Goal: Task Accomplishment & Management: Manage account settings

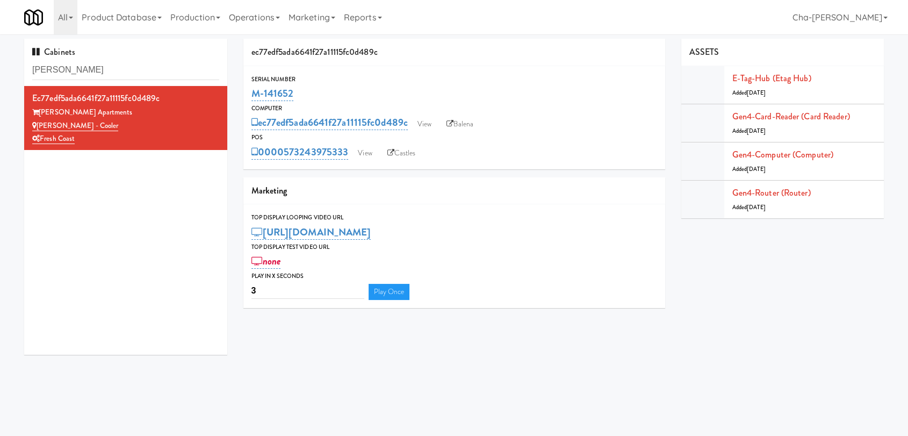
click at [109, 67] on input "[PERSON_NAME]" at bounding box center [125, 70] width 187 height 20
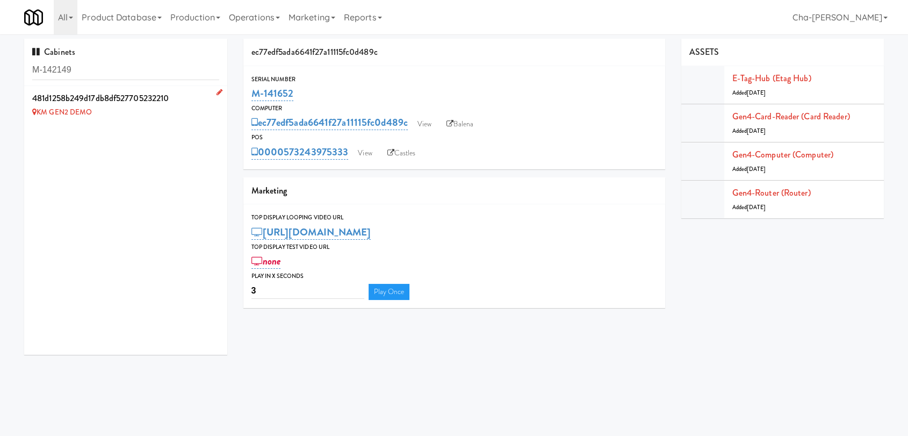
type input "M-142149"
click at [217, 92] on icon at bounding box center [220, 92] width 6 height 7
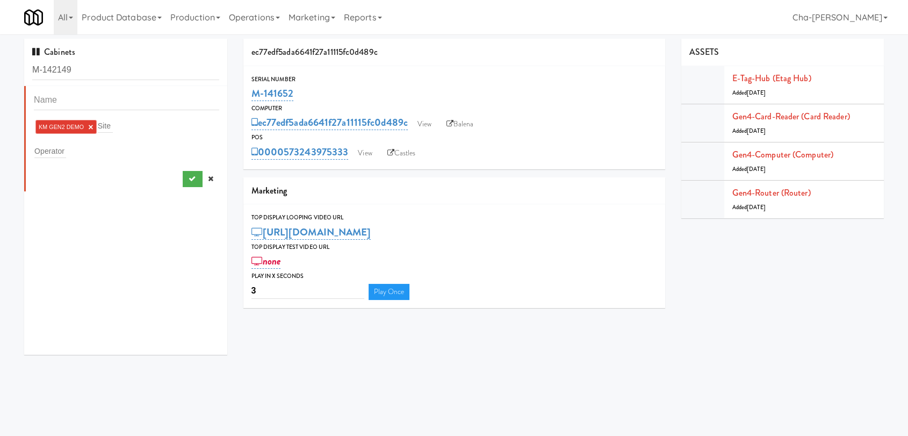
click at [90, 125] on link "×" at bounding box center [90, 126] width 5 height 9
click at [62, 148] on input "text" at bounding box center [50, 149] width 32 height 14
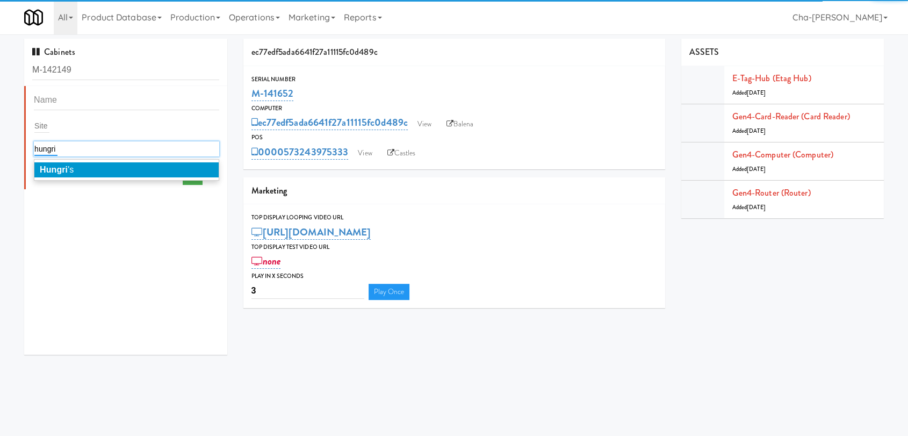
type input "hungri"
click at [102, 165] on li "Hungri 's" at bounding box center [126, 169] width 184 height 15
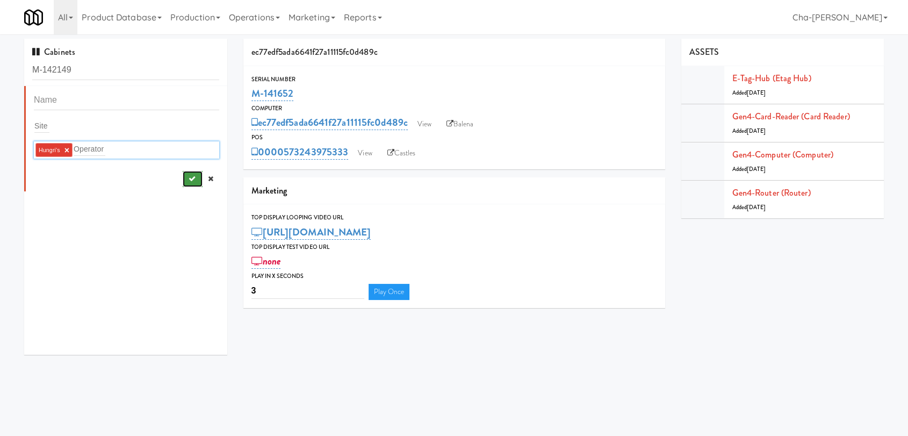
click at [183, 179] on button "submit" at bounding box center [193, 179] width 20 height 16
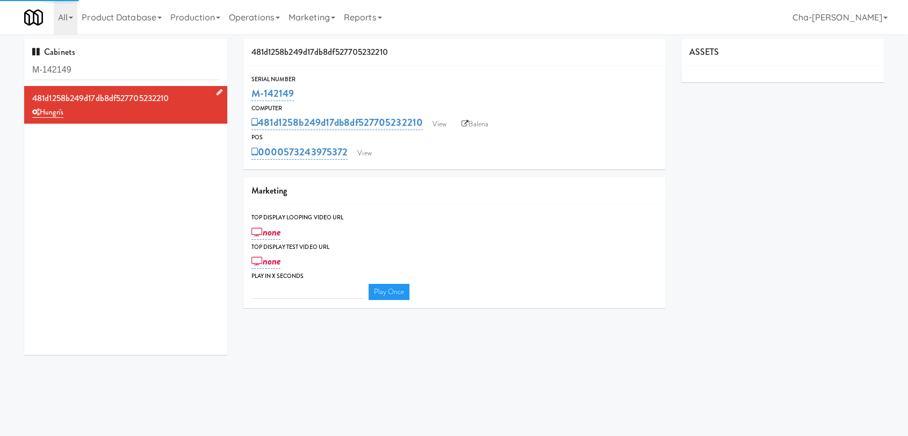
type input "3"
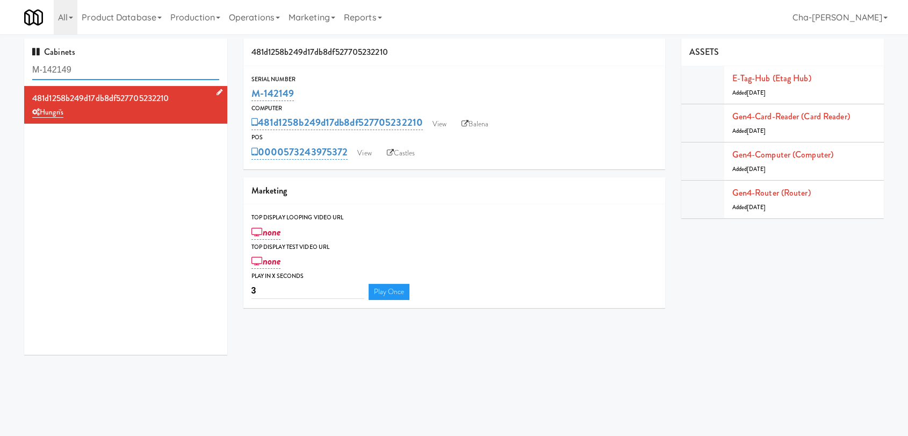
click at [98, 66] on input "M-142149" at bounding box center [125, 70] width 187 height 20
click at [98, 65] on input "M-142149" at bounding box center [125, 70] width 187 height 20
paste input "50368"
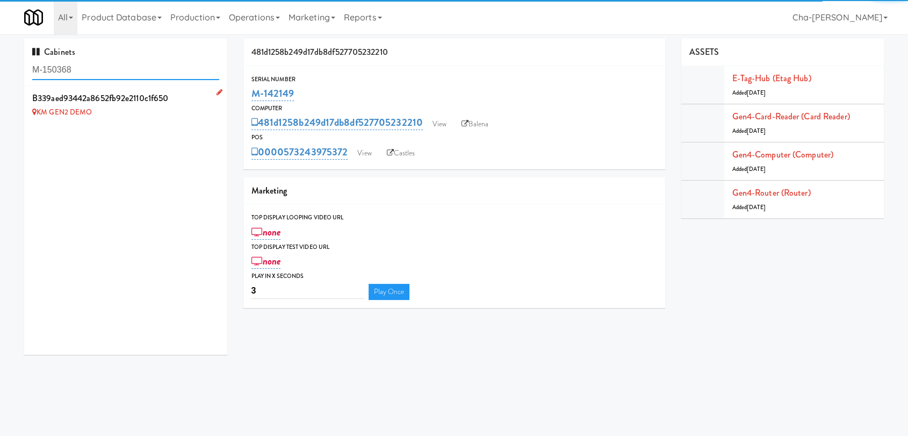
type input "M-150368"
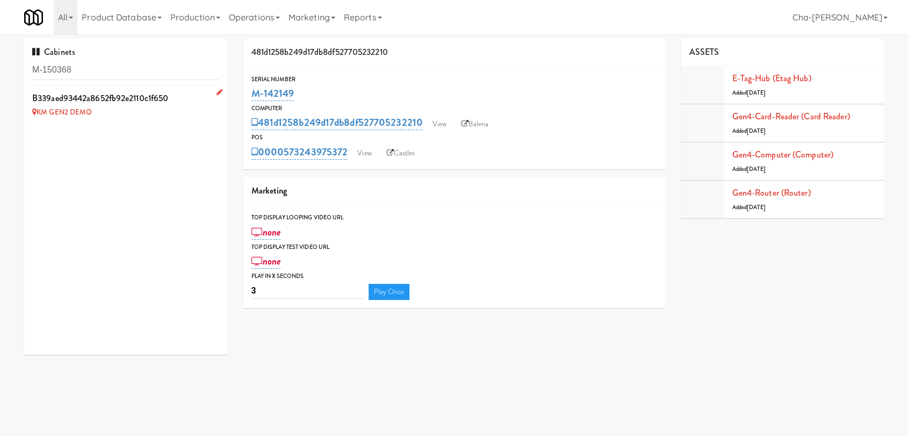
click at [217, 92] on icon at bounding box center [220, 92] width 6 height 7
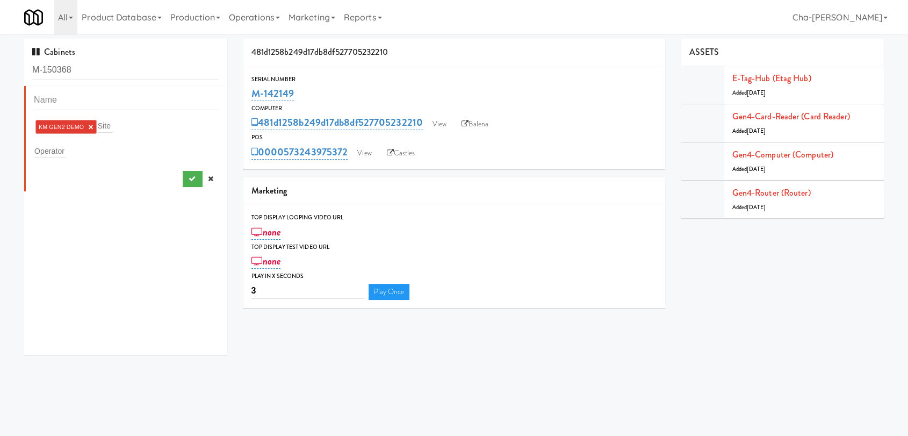
click at [90, 127] on link "×" at bounding box center [90, 126] width 5 height 9
click at [61, 146] on input "text" at bounding box center [50, 149] width 32 height 14
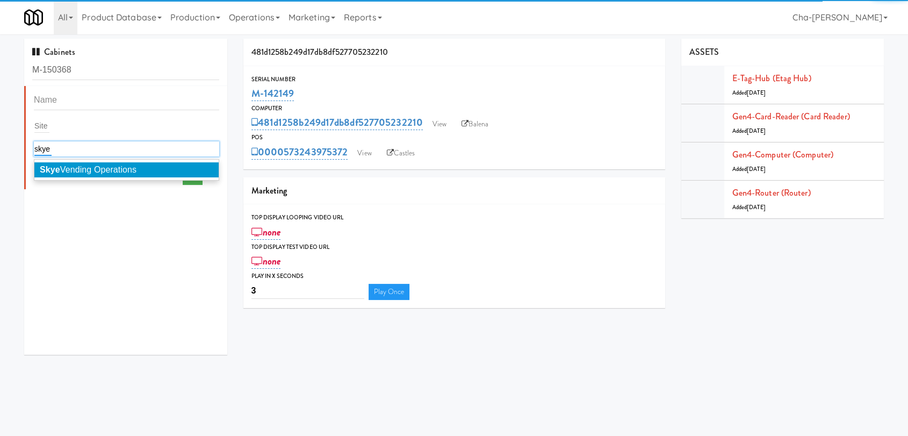
type input "skye"
click at [90, 170] on span "Skye Vending Operations" at bounding box center [88, 169] width 97 height 9
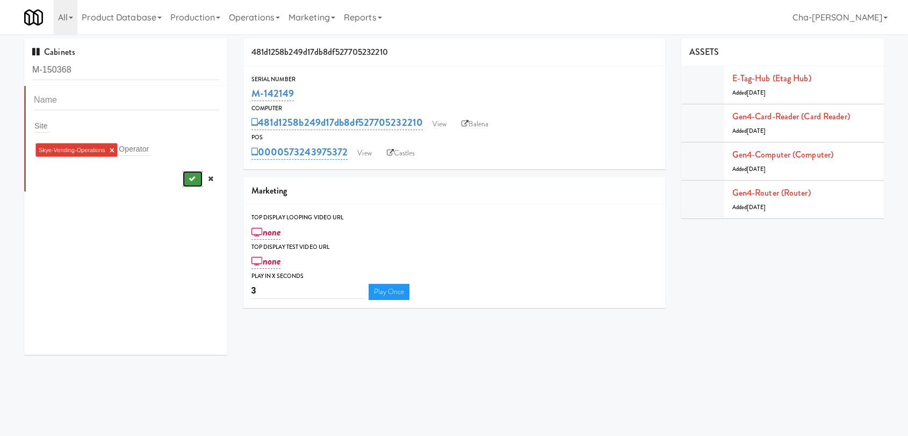
click at [188, 177] on icon "submit" at bounding box center [191, 178] width 7 height 7
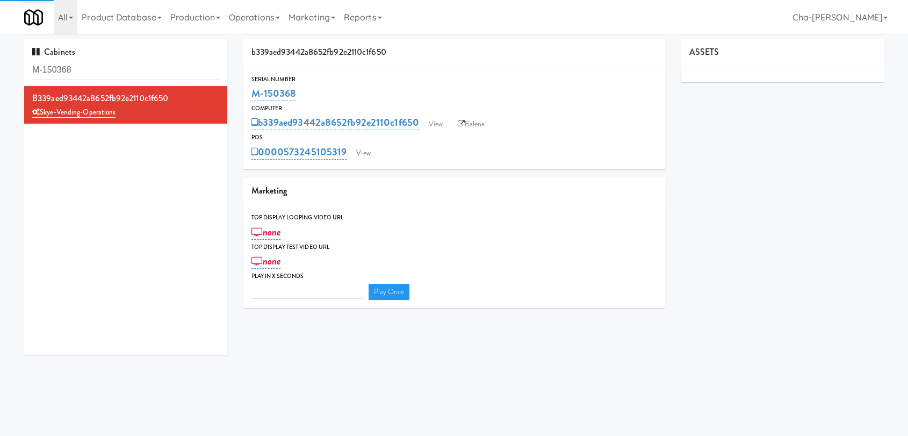
type input "3"
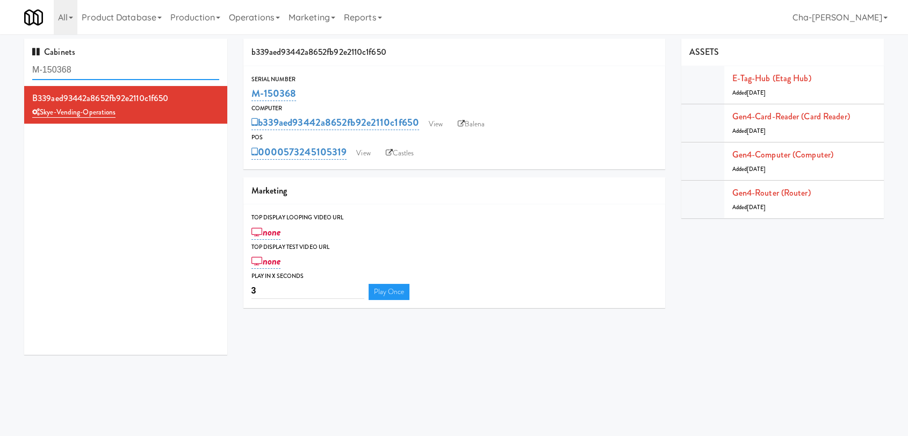
click at [86, 66] on input "M-150368" at bounding box center [125, 70] width 187 height 20
paste input "436"
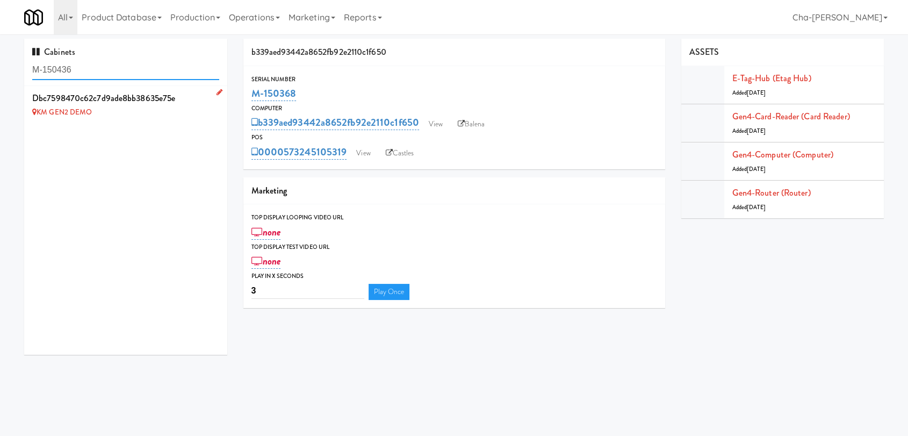
type input "M-150436"
click at [217, 94] on icon at bounding box center [220, 92] width 6 height 7
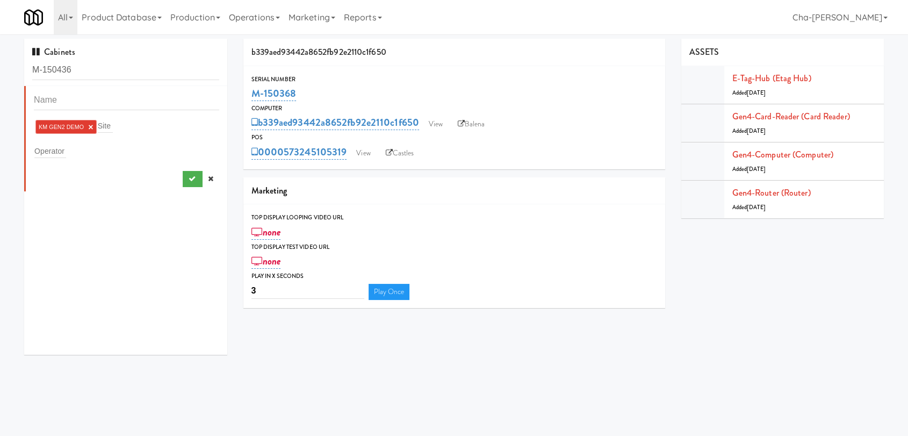
click at [91, 124] on link "×" at bounding box center [90, 126] width 5 height 9
click at [66, 150] on div "Operator" at bounding box center [126, 148] width 185 height 15
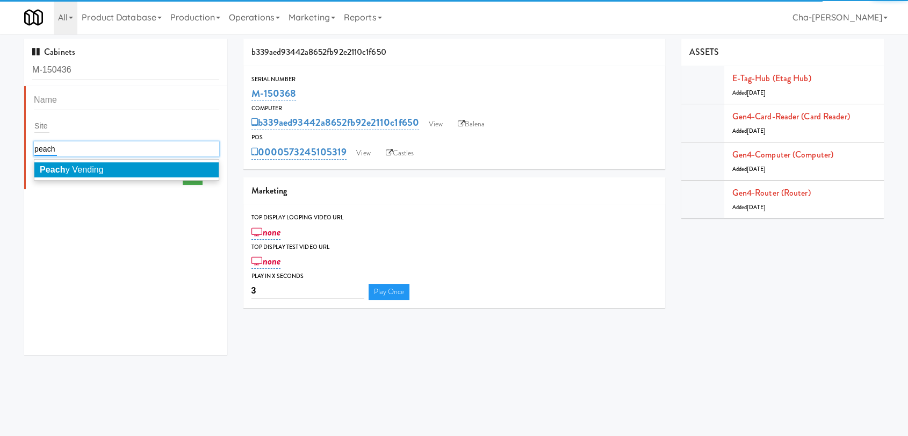
type input "peach"
click at [100, 171] on span "Peach y Vending" at bounding box center [72, 169] width 64 height 9
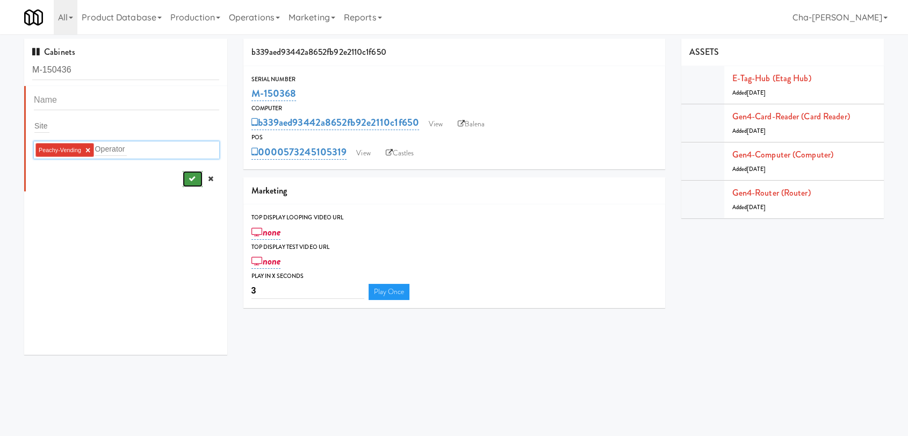
click at [184, 183] on button "submit" at bounding box center [193, 179] width 20 height 16
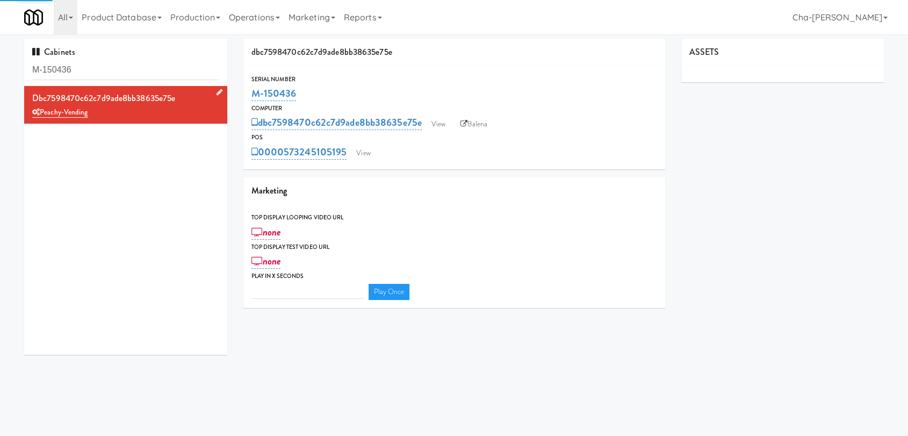
type input "3"
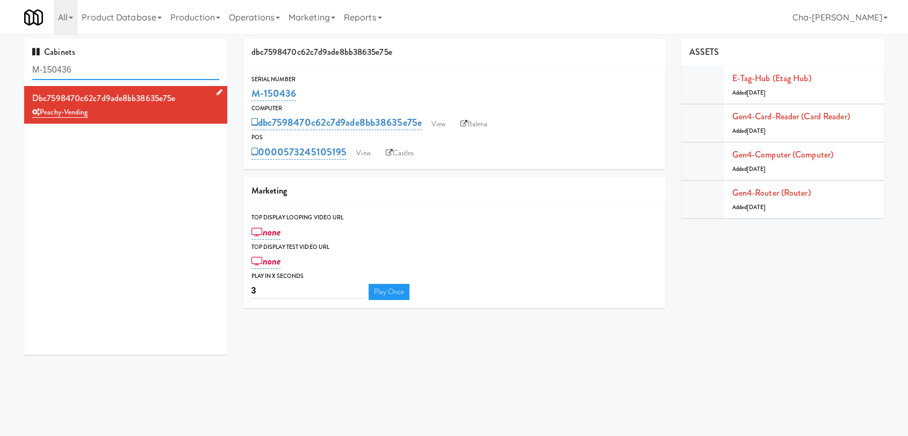
click at [91, 67] on input "M-150436" at bounding box center [125, 70] width 187 height 20
click at [92, 67] on input "M-150436" at bounding box center [125, 70] width 187 height 20
paste input "42"
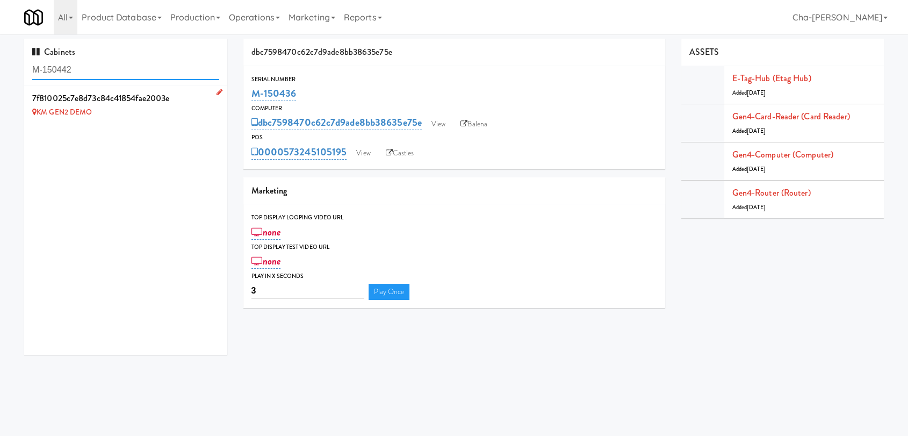
type input "M-150442"
click at [217, 89] on icon at bounding box center [220, 92] width 6 height 7
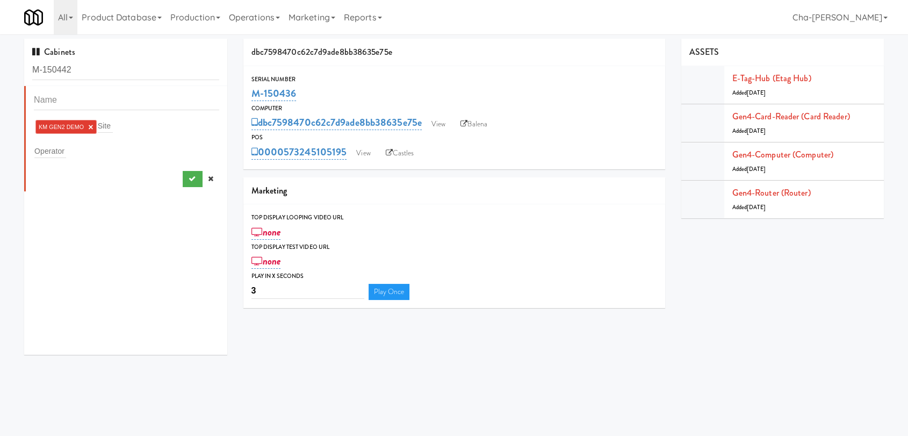
click at [90, 129] on link "×" at bounding box center [90, 126] width 5 height 9
click at [54, 151] on input "text" at bounding box center [50, 149] width 32 height 14
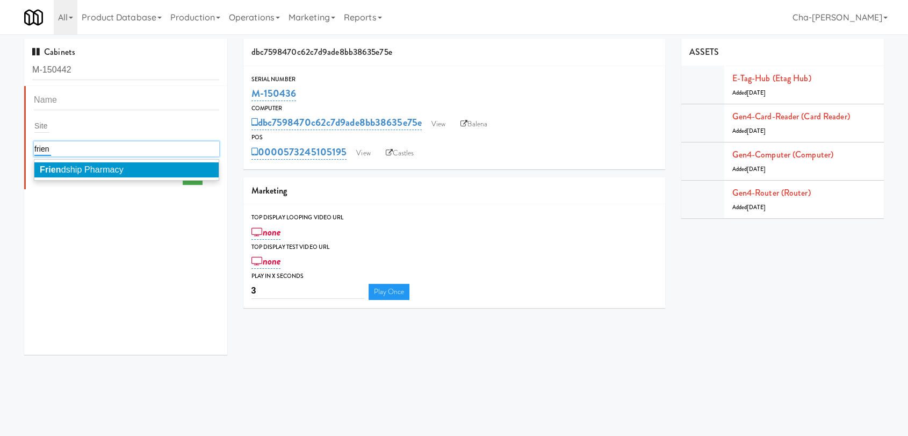
type input "frien"
click at [77, 167] on span "Frien dship Pharmacy" at bounding box center [82, 169] width 84 height 9
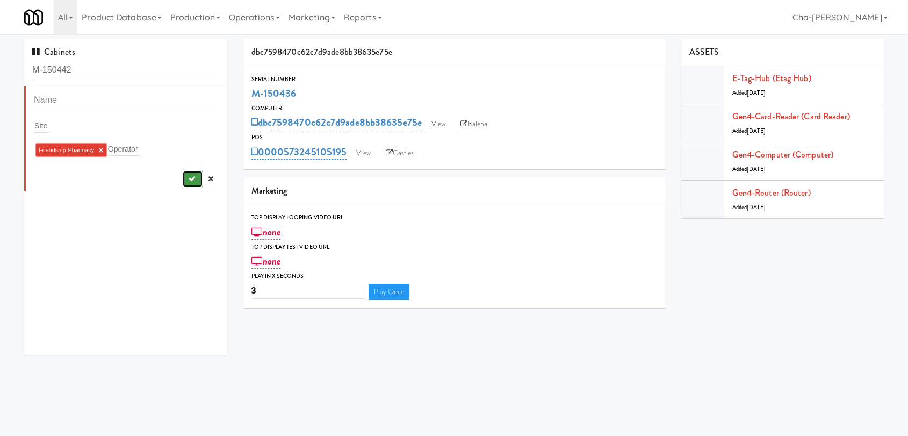
click at [183, 180] on button "submit" at bounding box center [193, 179] width 20 height 16
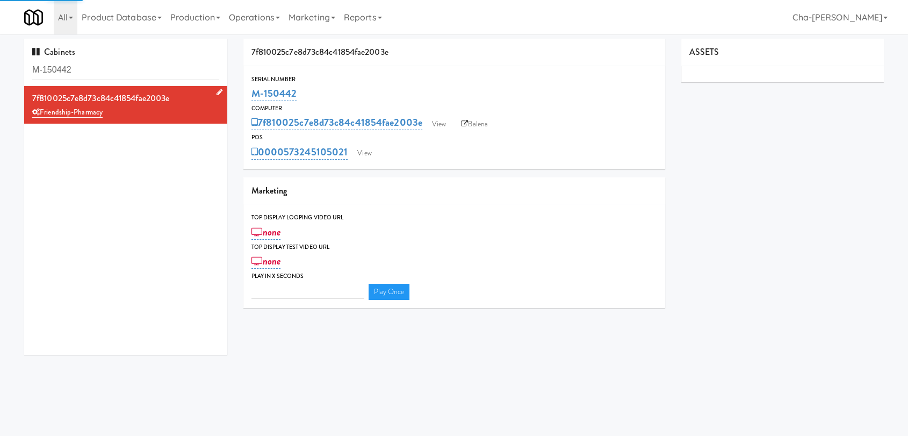
type input "3"
